Goal: Task Accomplishment & Management: Use online tool/utility

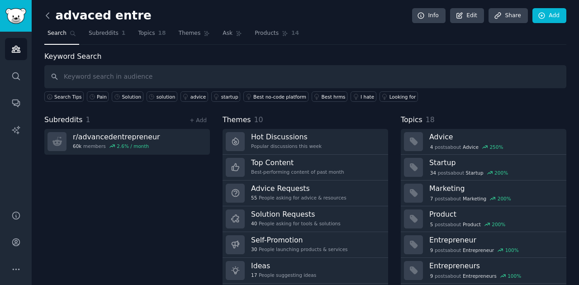
click at [47, 15] on icon at bounding box center [47, 15] width 9 height 9
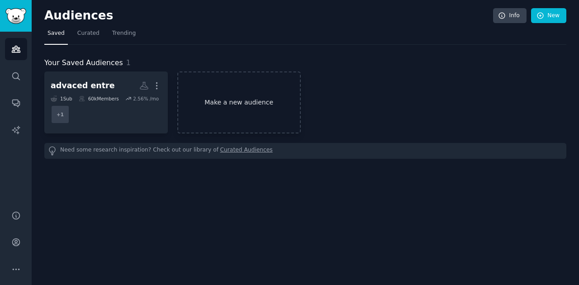
click at [202, 85] on link "Make a new audience" at bounding box center [238, 102] width 123 height 62
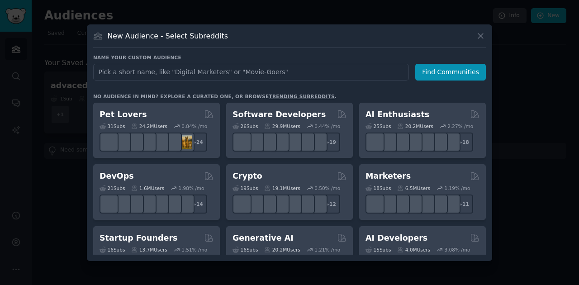
type input "supply chain management"
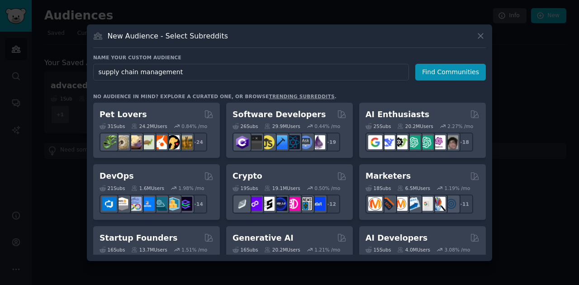
click button "Find Communities" at bounding box center [450, 72] width 71 height 17
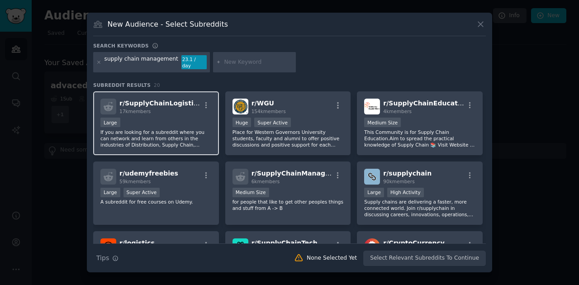
click at [184, 112] on div "r/ SupplyChainLogistics 17k members Large If you are looking for a subreddit wh…" at bounding box center [156, 123] width 126 height 64
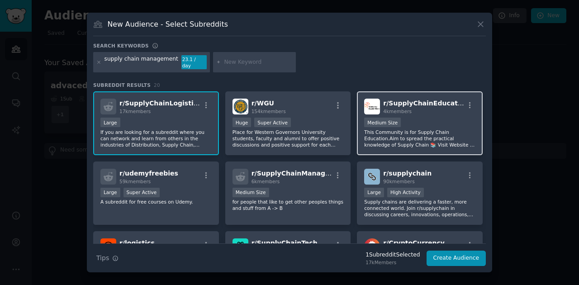
click at [445, 145] on div "r/ SupplyChainEducation 4k members Medium Size This Community is for Supply Cha…" at bounding box center [420, 123] width 126 height 64
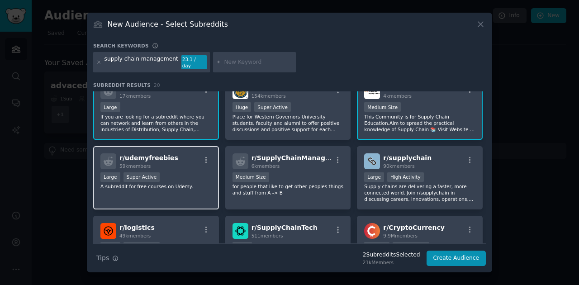
scroll to position [30, 0]
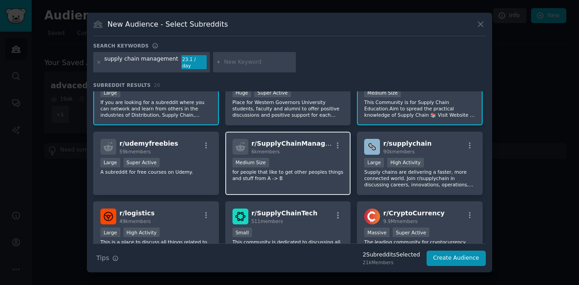
click at [325, 174] on p "for people that like to get other peoples things and stuff from A -> B" at bounding box center [287, 175] width 111 height 13
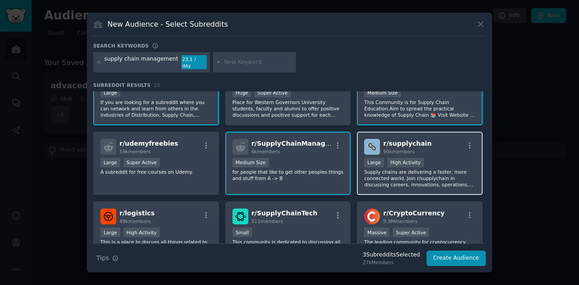
click at [440, 179] on p "Supply chains are delivering a faster, more connected world. Join r/supplychain…" at bounding box center [419, 178] width 111 height 19
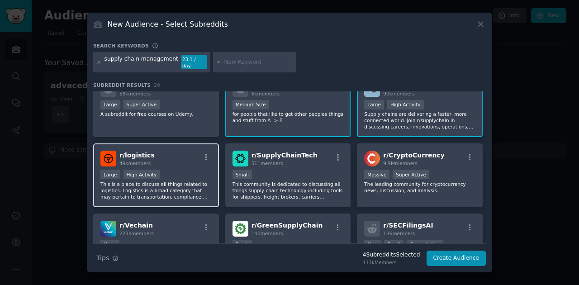
scroll to position [90, 0]
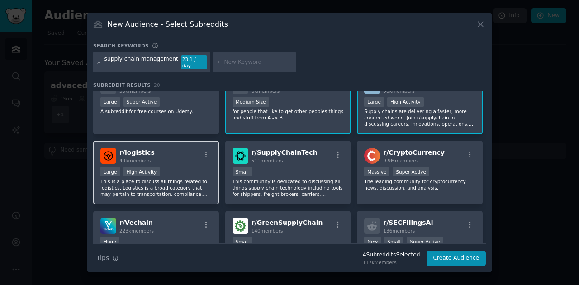
click at [196, 193] on p "This is a place to discuss all things related to logistics. Logistics is a broa…" at bounding box center [155, 187] width 111 height 19
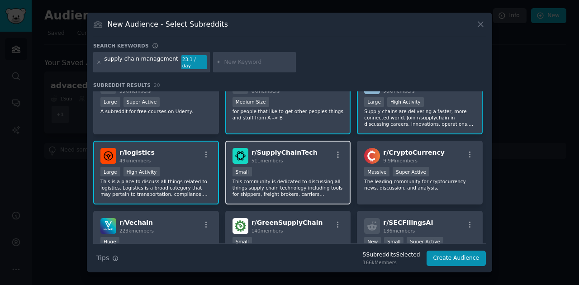
click at [292, 185] on p "This community is dedicated to discussing all things supply chain technology in…" at bounding box center [287, 187] width 111 height 19
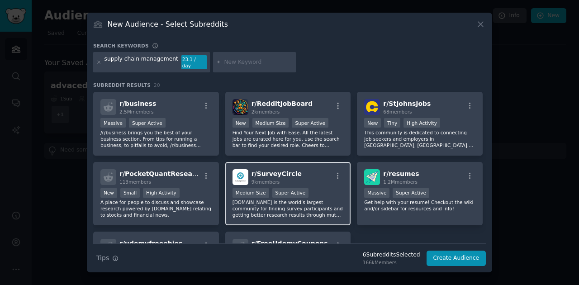
scroll to position [279, 0]
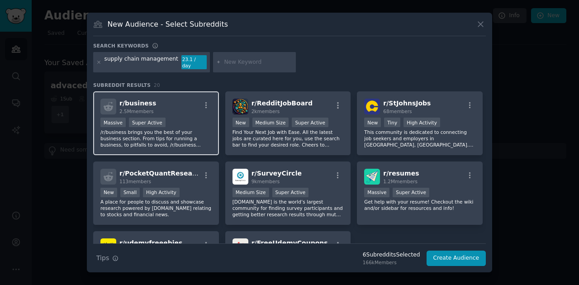
click at [184, 143] on p "/r/business brings you the best of your business section. From tips for running…" at bounding box center [155, 138] width 111 height 19
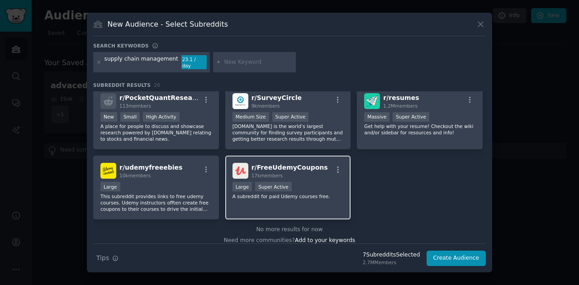
scroll to position [362, 0]
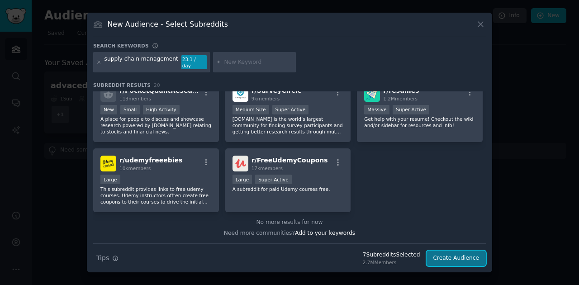
click at [458, 255] on button "Create Audience" at bounding box center [456, 257] width 60 height 15
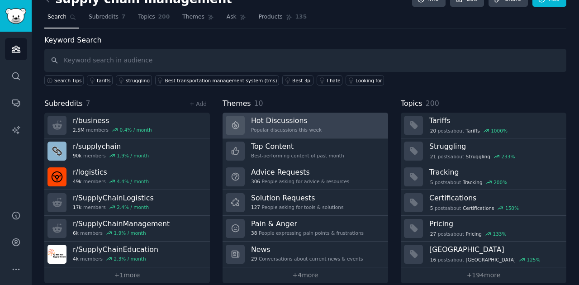
scroll to position [25, 0]
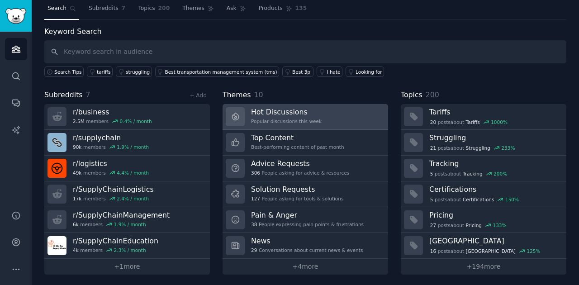
click at [319, 119] on link "Hot Discussions Popular discussions this week" at bounding box center [304, 117] width 165 height 26
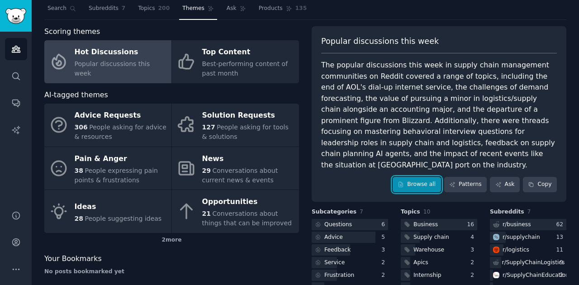
click at [423, 177] on link "Browse all" at bounding box center [416, 184] width 48 height 15
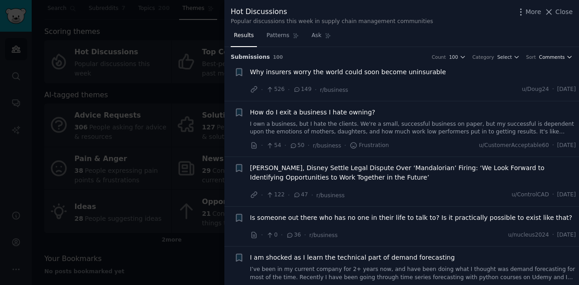
click at [556, 57] on span "Comments" at bounding box center [552, 57] width 26 height 6
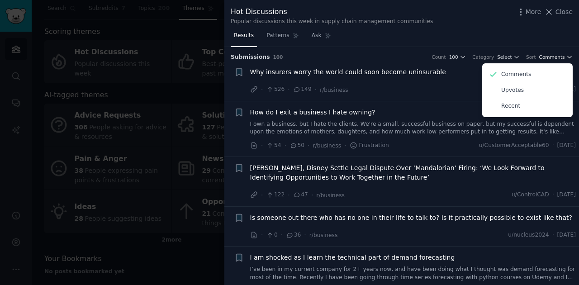
click at [554, 57] on span "Comments" at bounding box center [552, 57] width 26 height 6
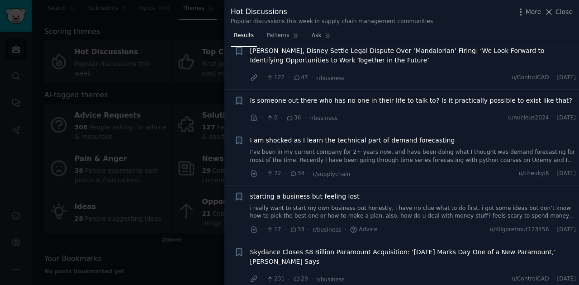
scroll to position [120, 0]
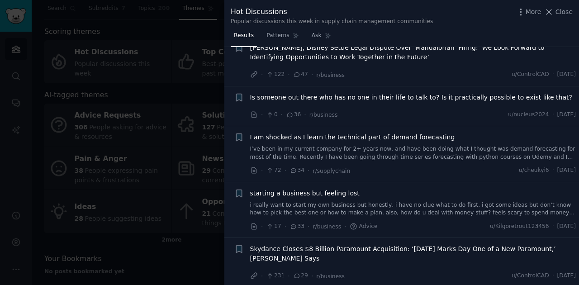
click at [147, 141] on div at bounding box center [289, 142] width 579 height 285
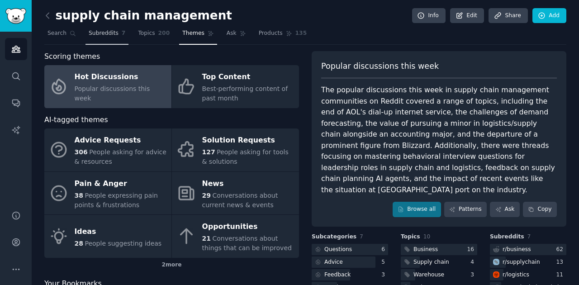
click at [93, 34] on span "Subreddits" at bounding box center [104, 33] width 30 height 8
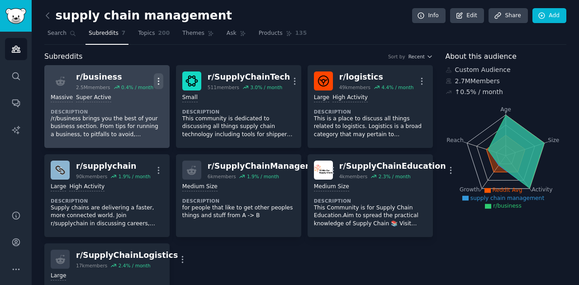
click at [158, 80] on icon "button" at bounding box center [158, 81] width 1 height 6
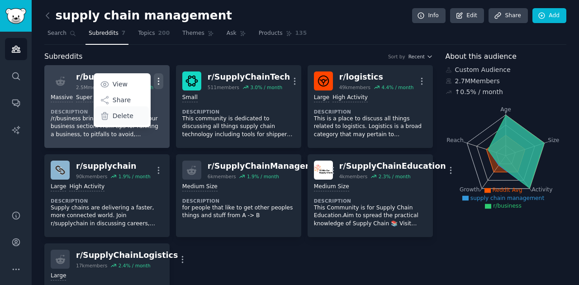
click at [122, 116] on p "Delete" at bounding box center [123, 115] width 21 height 9
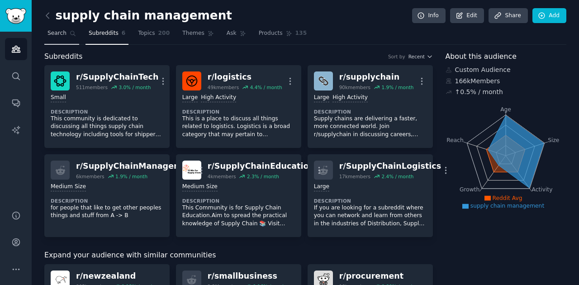
click at [62, 36] on span "Search" at bounding box center [56, 33] width 19 height 8
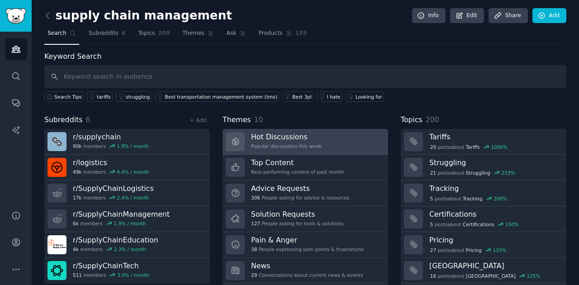
click at [309, 143] on div "Popular discussions this week" at bounding box center [286, 146] width 71 height 6
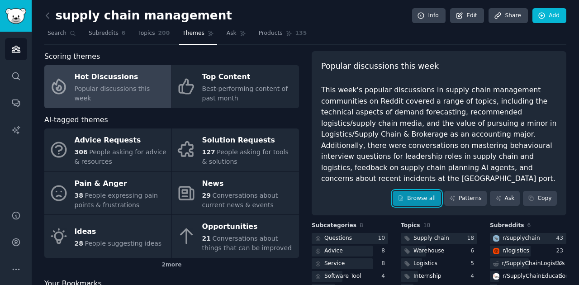
click at [425, 191] on link "Browse all" at bounding box center [416, 198] width 48 height 15
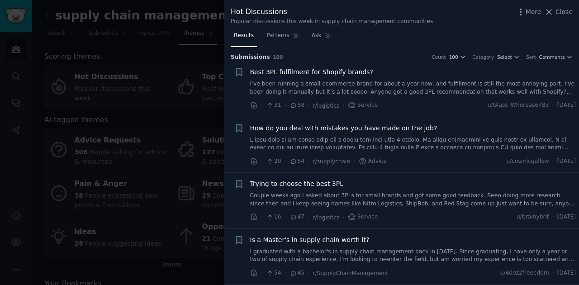
click at [331, 84] on link "I’ve been running a small ecommerce brand for about a year now, and fulfillment…" at bounding box center [413, 88] width 326 height 16
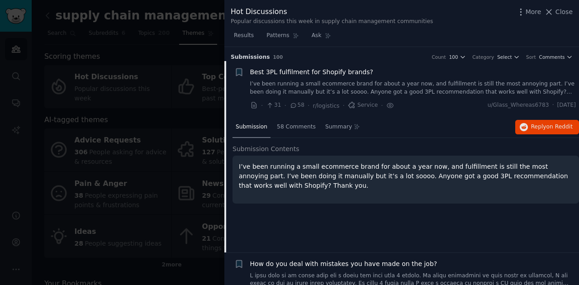
scroll to position [14, 0]
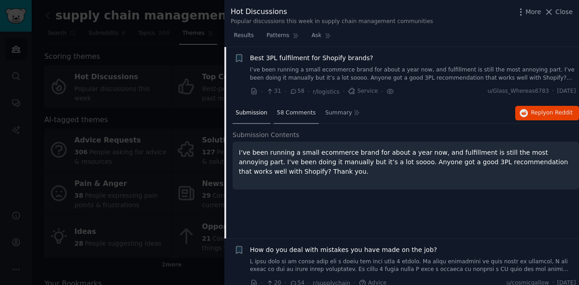
click at [283, 111] on span "58 Comments" at bounding box center [296, 113] width 39 height 8
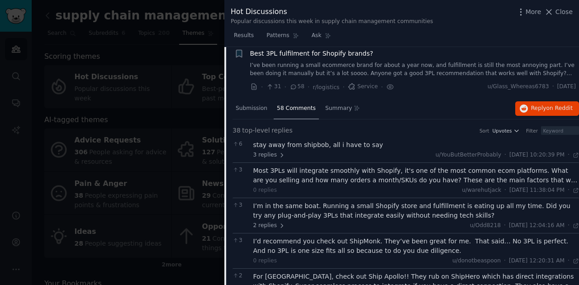
scroll to position [0, 0]
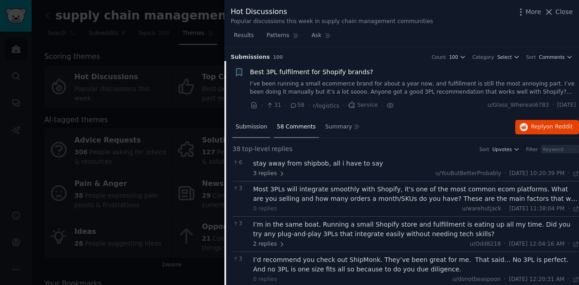
click at [257, 127] on span "Submission" at bounding box center [252, 127] width 32 height 8
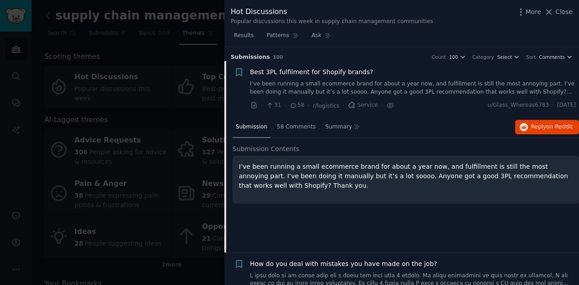
click at [363, 73] on div "Best 3PL fulfilment for Shopify brands?" at bounding box center [413, 71] width 326 height 9
click at [350, 71] on span "Best 3PL fulfilment for Shopify brands?" at bounding box center [311, 71] width 123 height 9
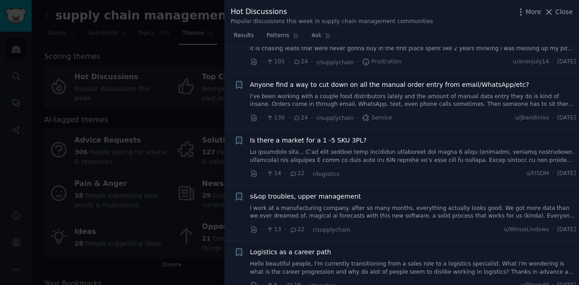
scroll to position [556, 0]
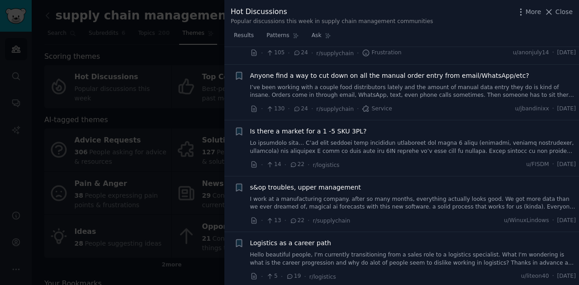
click at [351, 195] on link "I work at a manufacturing company. after so many months, everything actually lo…" at bounding box center [413, 203] width 326 height 16
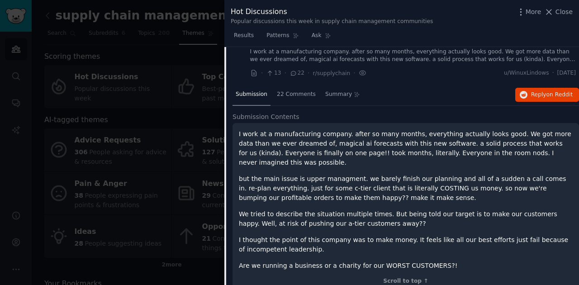
scroll to position [714, 0]
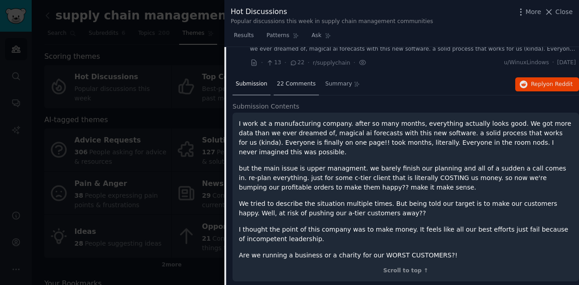
click at [287, 90] on div "22 Comments" at bounding box center [295, 85] width 45 height 22
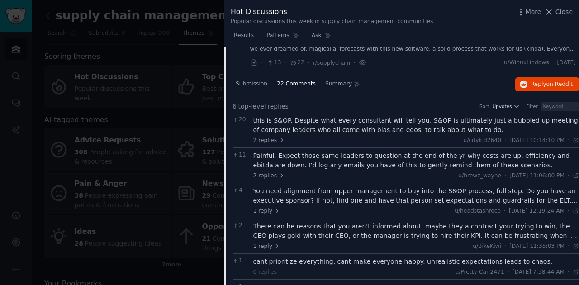
click at [188, 118] on div at bounding box center [289, 142] width 579 height 285
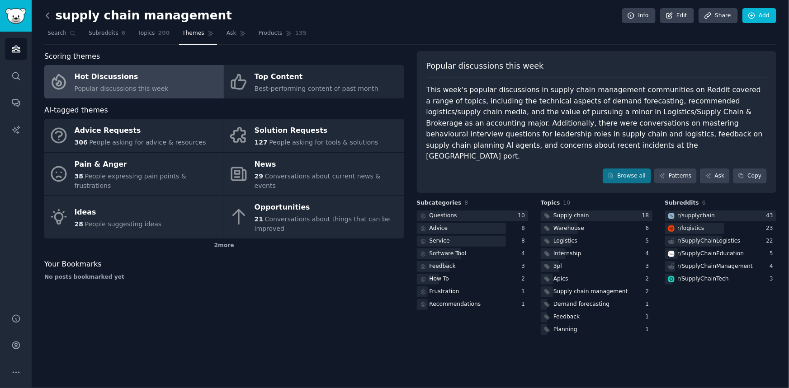
click at [52, 18] on icon at bounding box center [47, 15] width 9 height 9
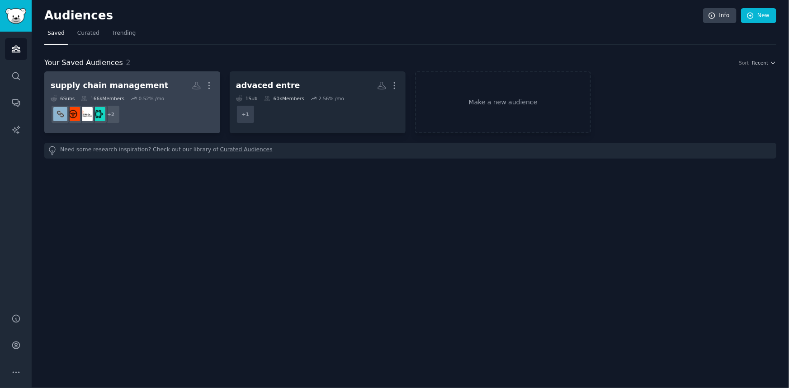
click at [179, 99] on div "6 Sub s 166k Members 0.52 % /mo" at bounding box center [132, 98] width 163 height 6
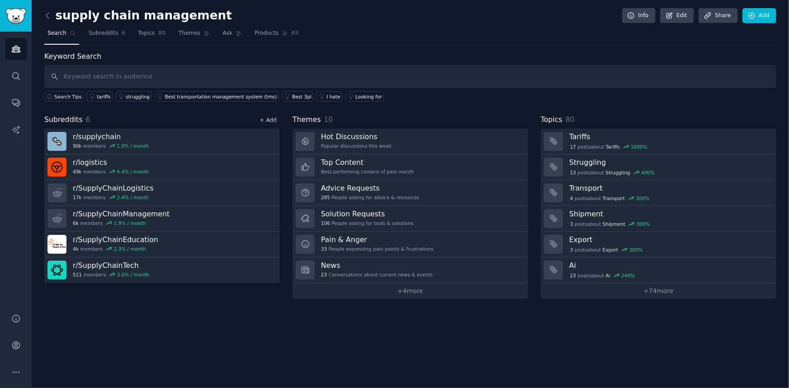
click at [264, 121] on link "+ Add" at bounding box center [267, 120] width 17 height 6
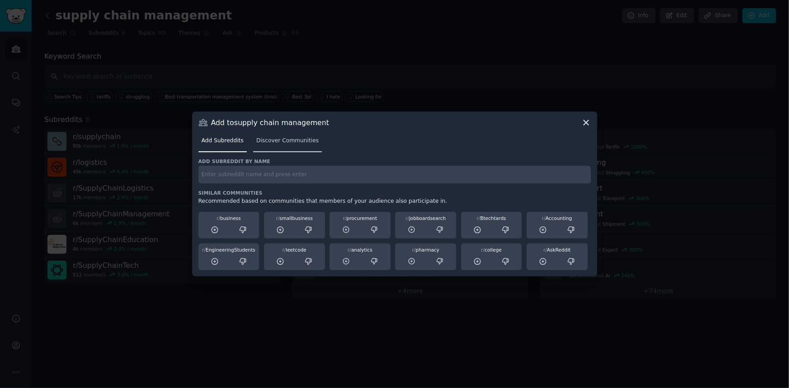
click at [281, 143] on span "Discover Communities" at bounding box center [287, 141] width 62 height 8
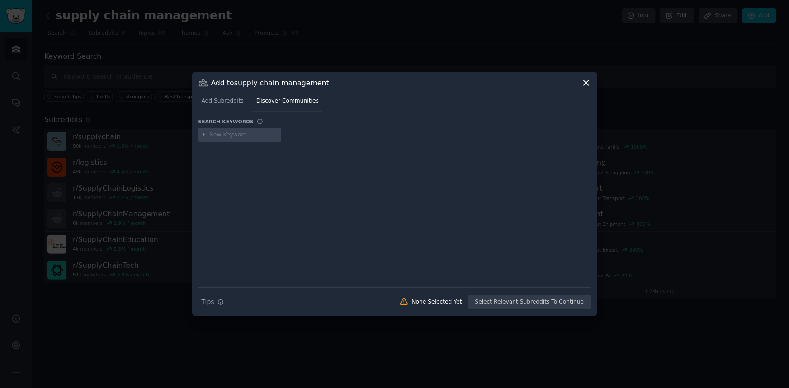
type input "Manufacturing"
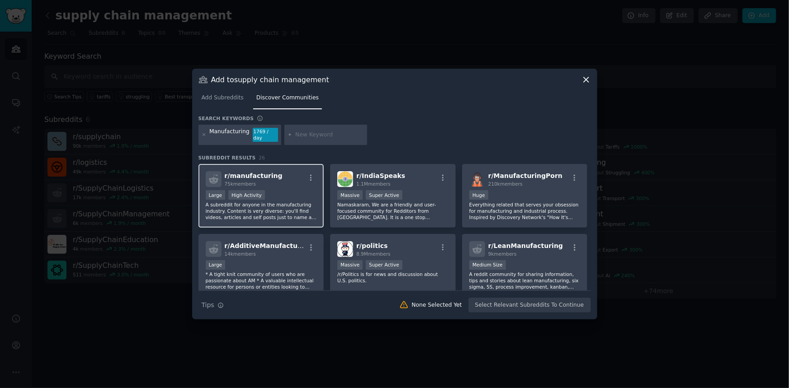
click at [286, 190] on div "Large High Activity" at bounding box center [261, 195] width 111 height 11
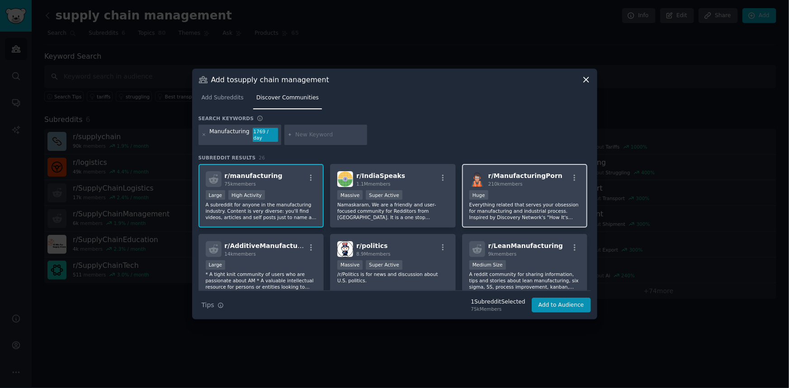
click at [550, 216] on p "Everything related that serves your obsession for manufacturing and industrial …" at bounding box center [524, 211] width 111 height 19
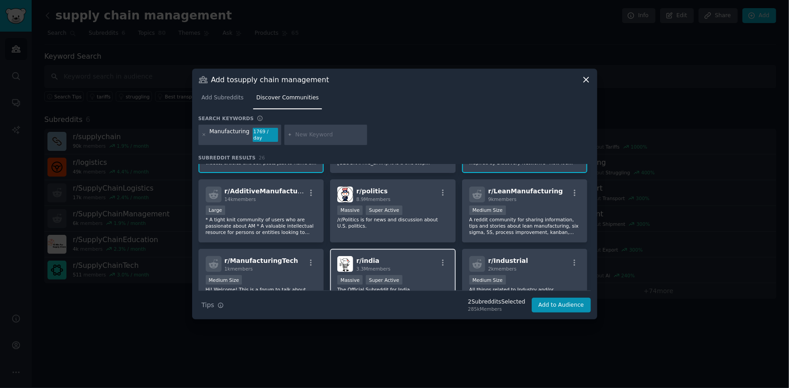
scroll to position [41, 0]
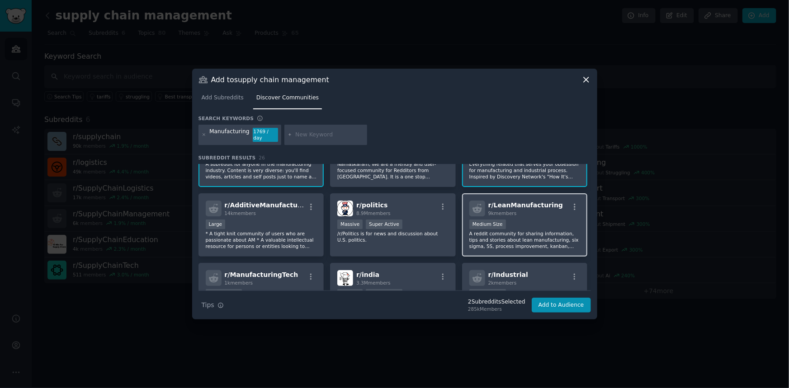
click at [518, 244] on p "A reddit community for sharing information, tips and stories about lean manufac…" at bounding box center [524, 240] width 111 height 19
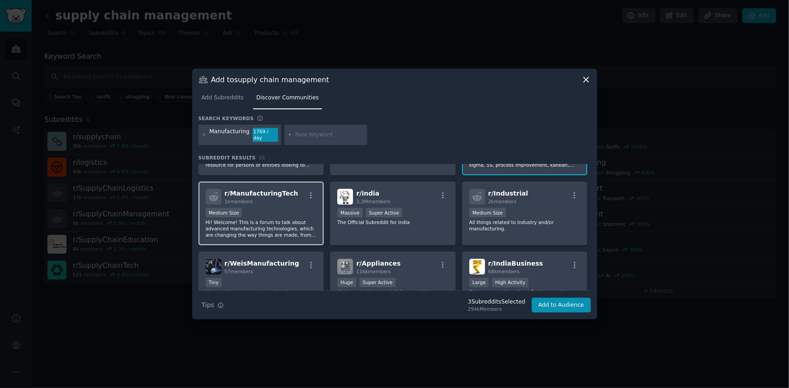
scroll to position [123, 0]
click at [289, 218] on p "Hi! Welcome! This is a forum to talk about advanced manufacturing technologies,…" at bounding box center [261, 227] width 111 height 19
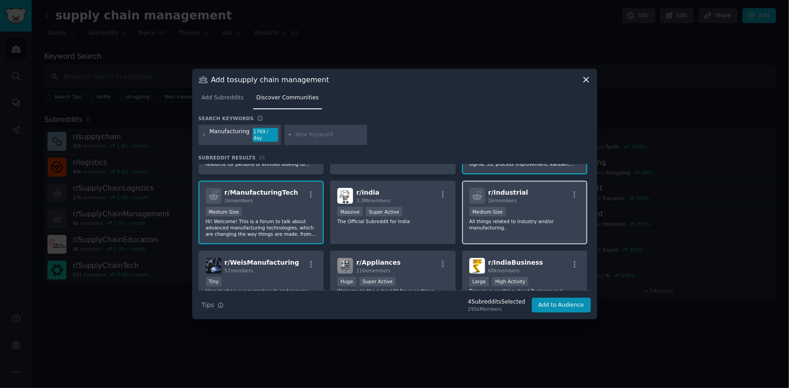
click at [510, 231] on div "r/ Industrial 2k members Medium Size All things related to Industry and/or manu…" at bounding box center [525, 213] width 126 height 64
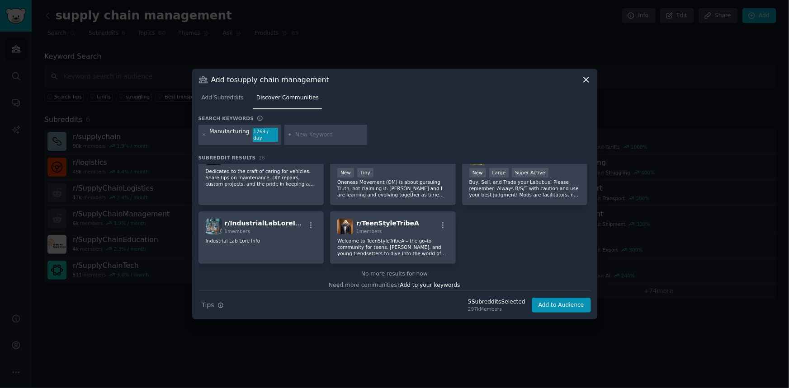
scroll to position [508, 0]
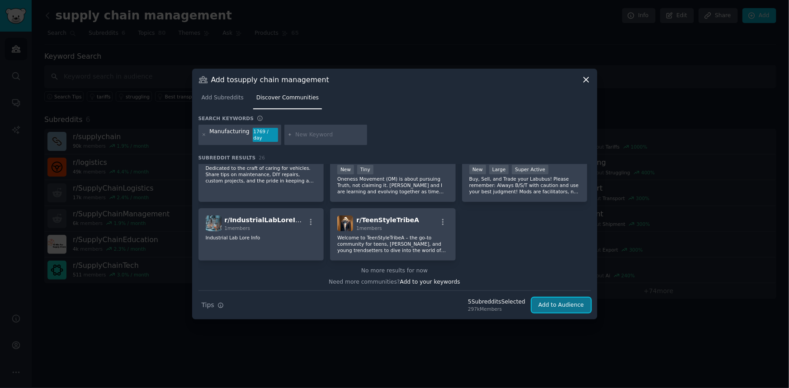
click at [554, 284] on button "Add to Audience" at bounding box center [561, 305] width 59 height 15
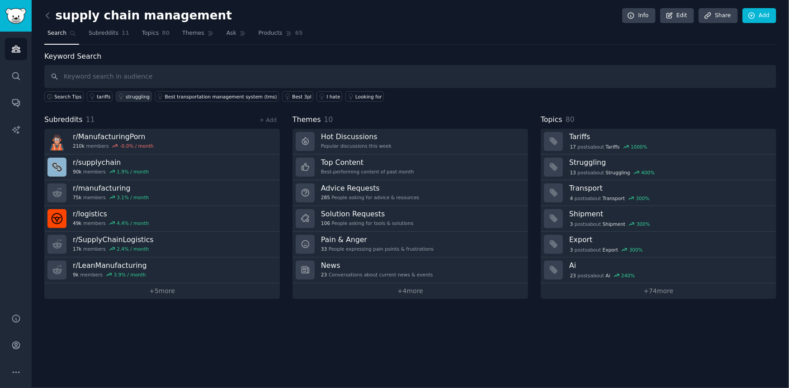
click at [119, 97] on icon at bounding box center [121, 96] width 4 height 5
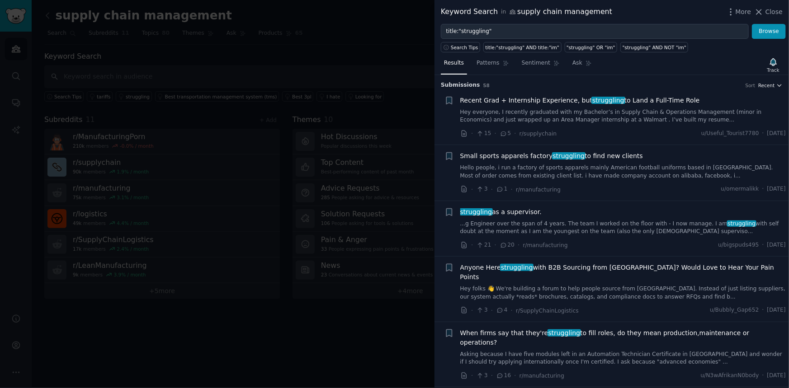
click at [578, 82] on span "Recent" at bounding box center [766, 85] width 16 height 6
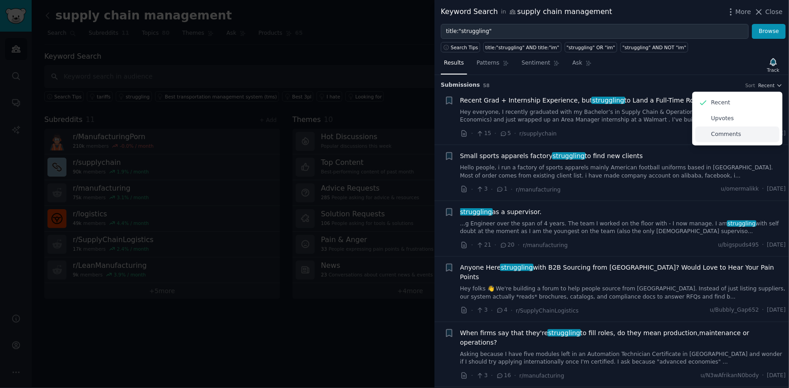
click at [578, 135] on div "Comments" at bounding box center [737, 135] width 84 height 16
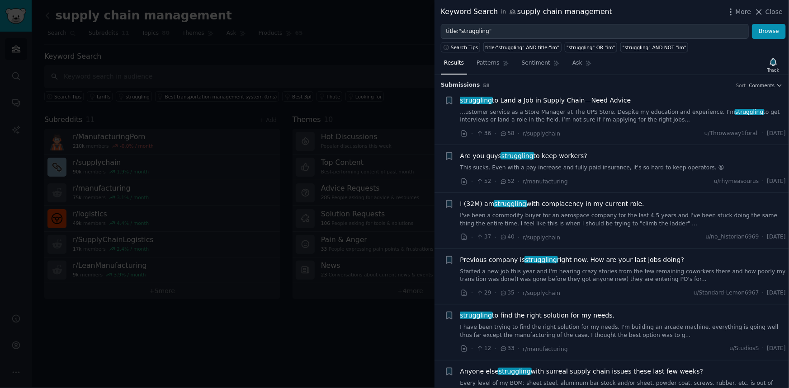
click at [575, 165] on link "This sucks. Even with a pay increase and fully paid insurance, it's so hard to …" at bounding box center [623, 168] width 326 height 8
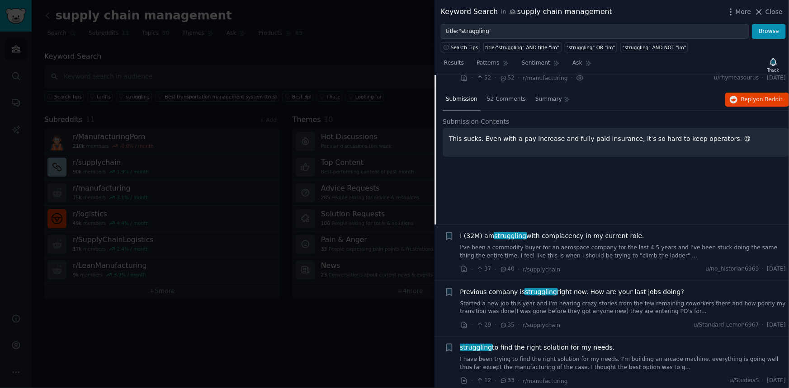
scroll to position [152, 0]
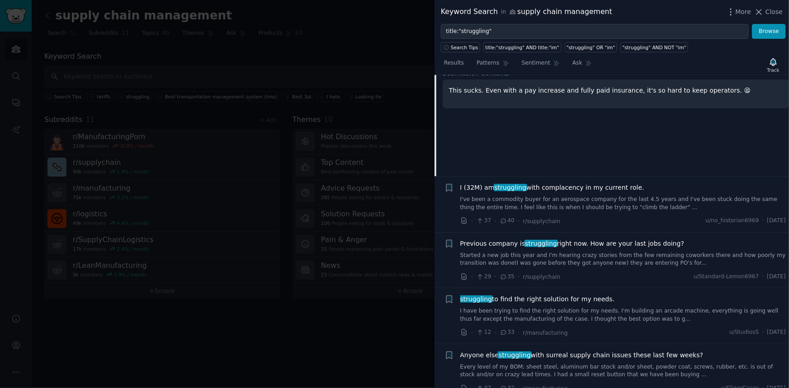
click at [578, 200] on link "I've been a commodity buyer for an aerospace company for the last 4.5 years and…" at bounding box center [623, 204] width 326 height 16
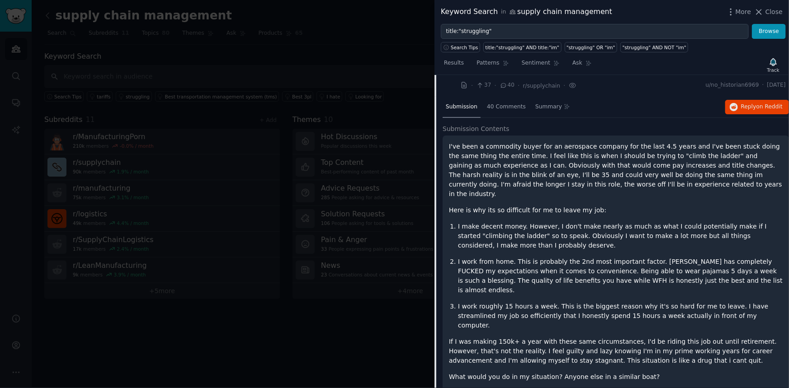
scroll to position [118, 0]
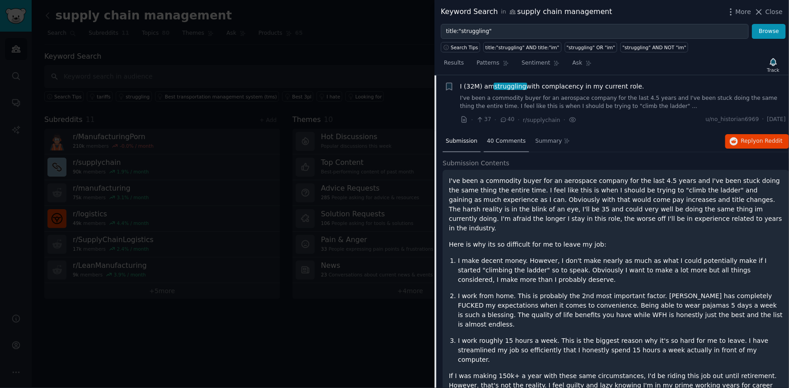
click at [511, 133] on div "40 Comments" at bounding box center [506, 142] width 45 height 22
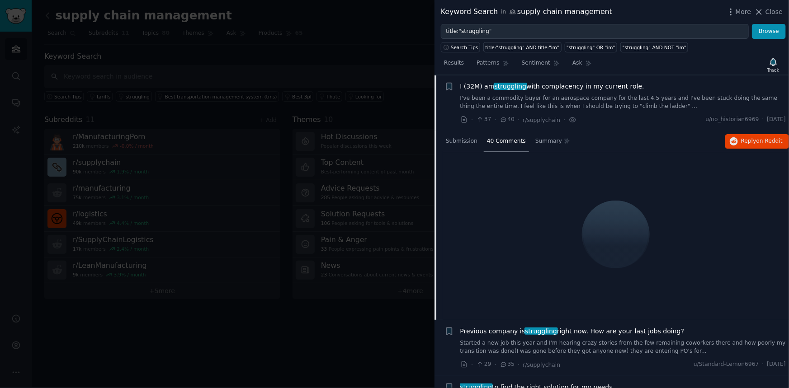
click at [343, 147] on div at bounding box center [394, 194] width 789 height 388
